Goal: Check status

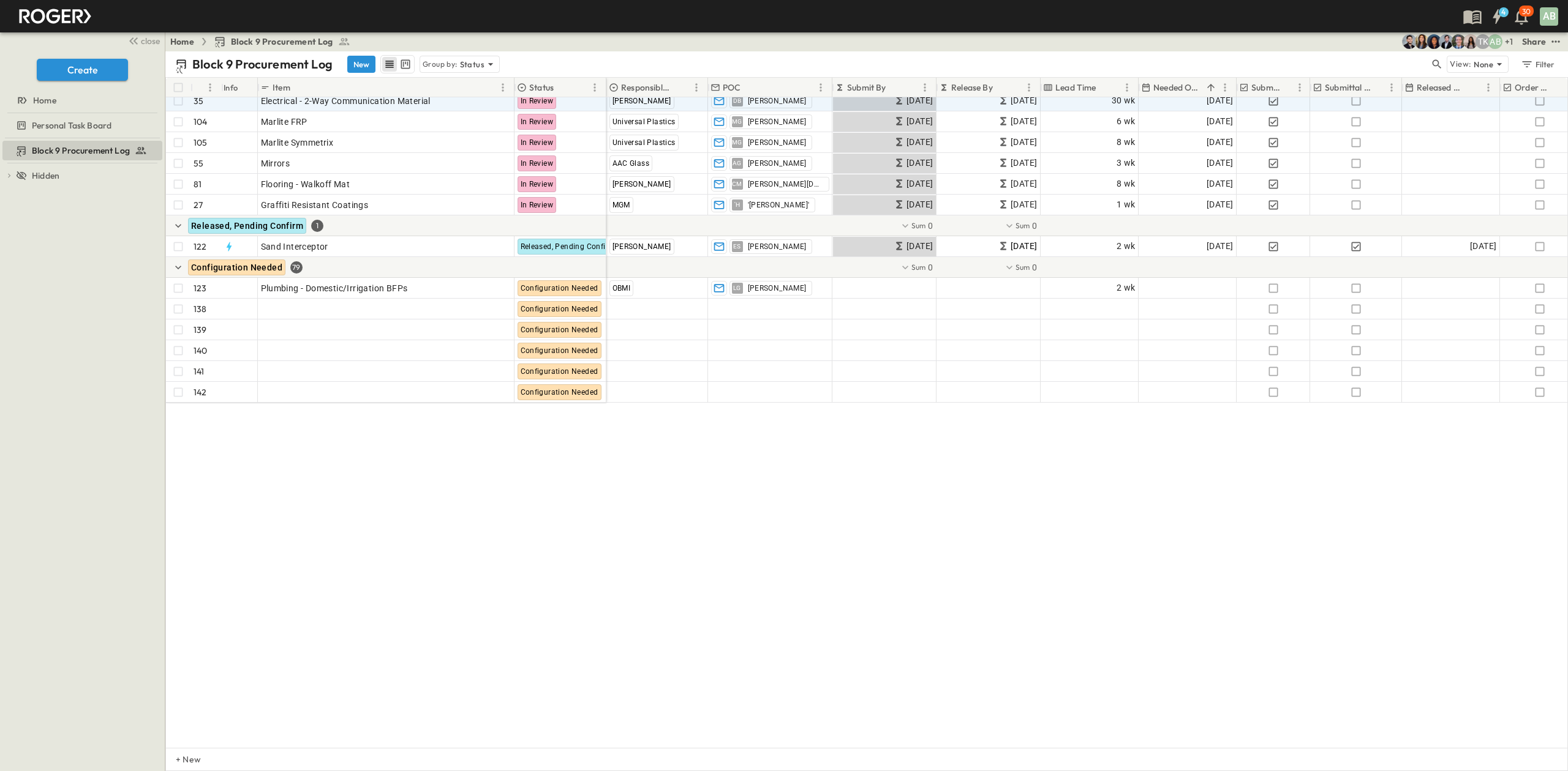
scroll to position [2367, 0]
